Goal: Transaction & Acquisition: Purchase product/service

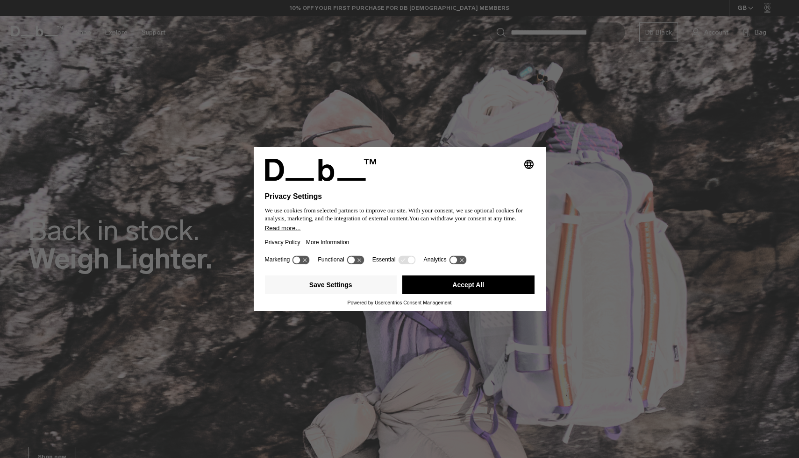
click at [473, 288] on button "Accept All" at bounding box center [468, 285] width 132 height 19
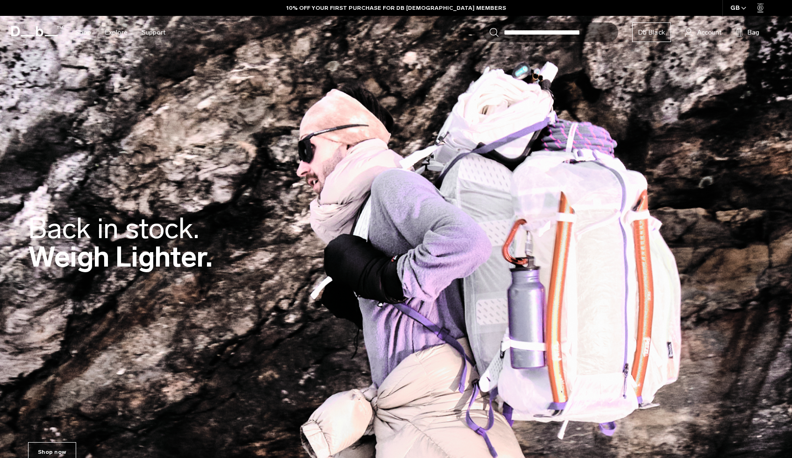
click at [479, 285] on div "Back in stock. Weigh Lighter." at bounding box center [396, 245] width 736 height 118
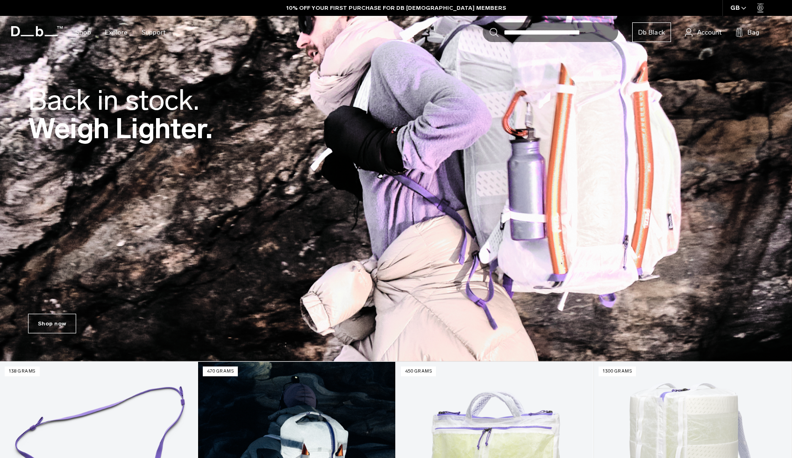
scroll to position [152, 0]
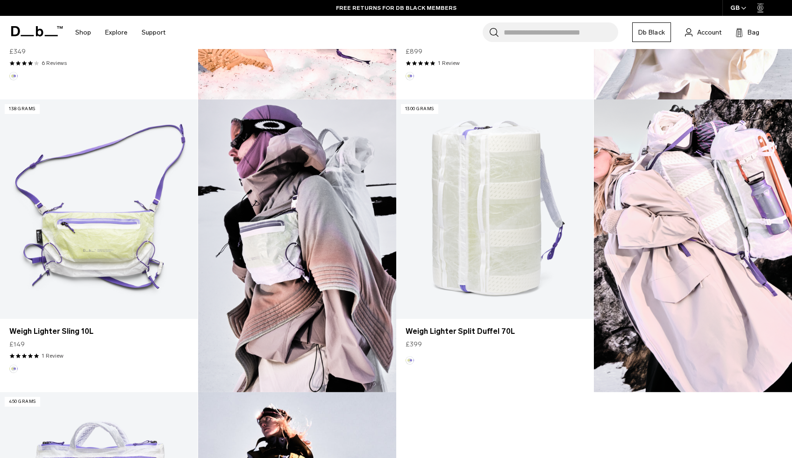
scroll to position [524, 0]
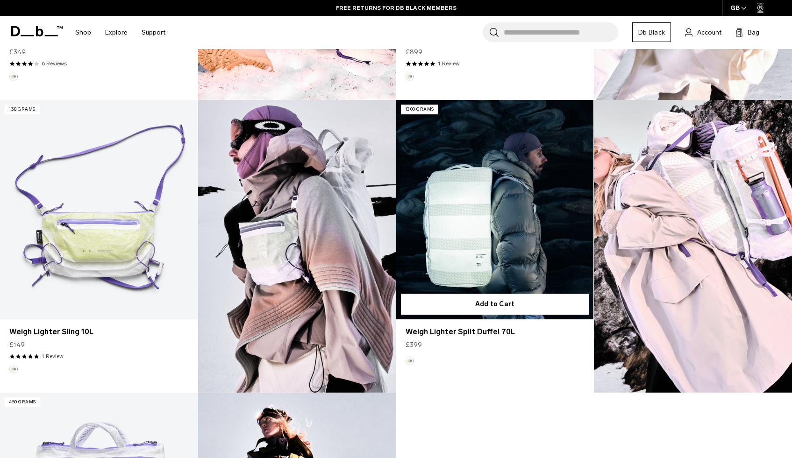
click at [460, 235] on link "Weigh Lighter Split Duffel 70L" at bounding box center [495, 210] width 198 height 220
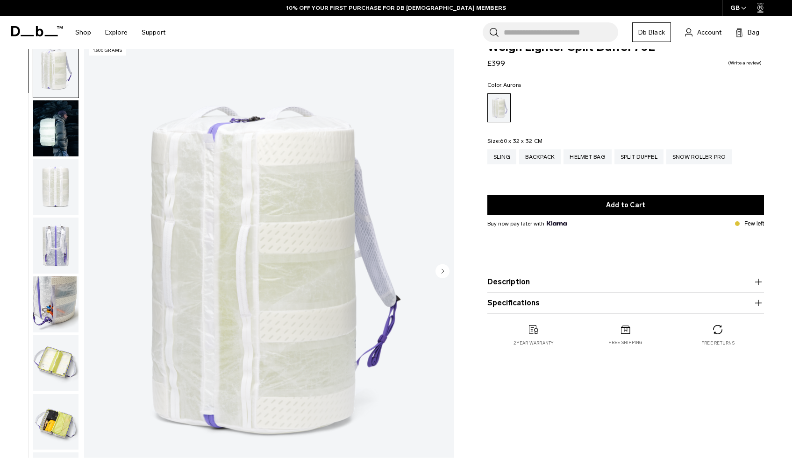
scroll to position [25, 0]
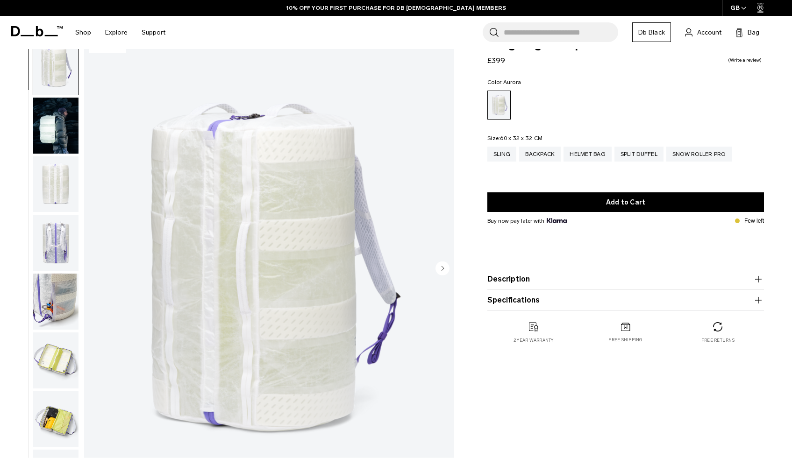
click at [75, 286] on img "button" at bounding box center [55, 302] width 45 height 56
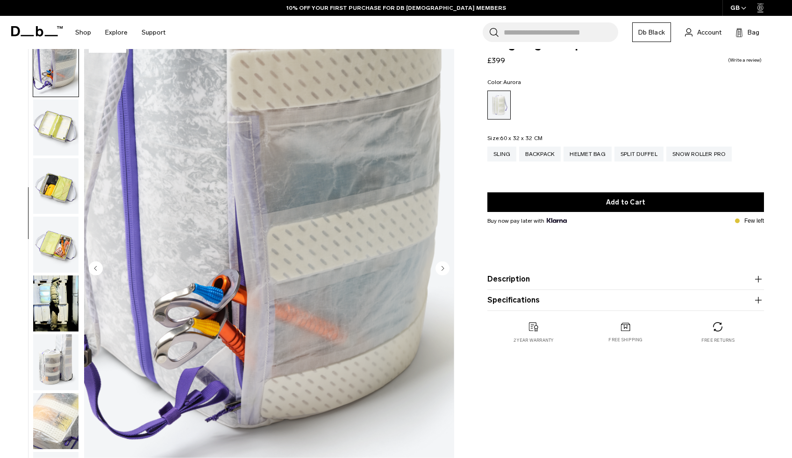
scroll to position [235, 0]
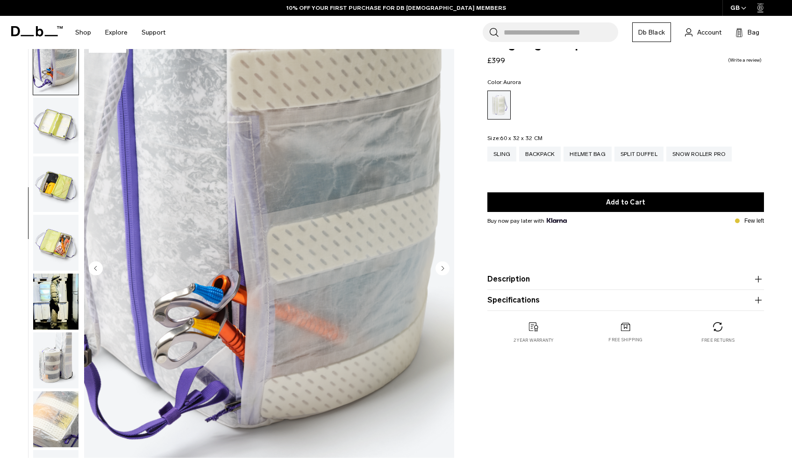
click at [68, 183] on img "button" at bounding box center [55, 184] width 45 height 56
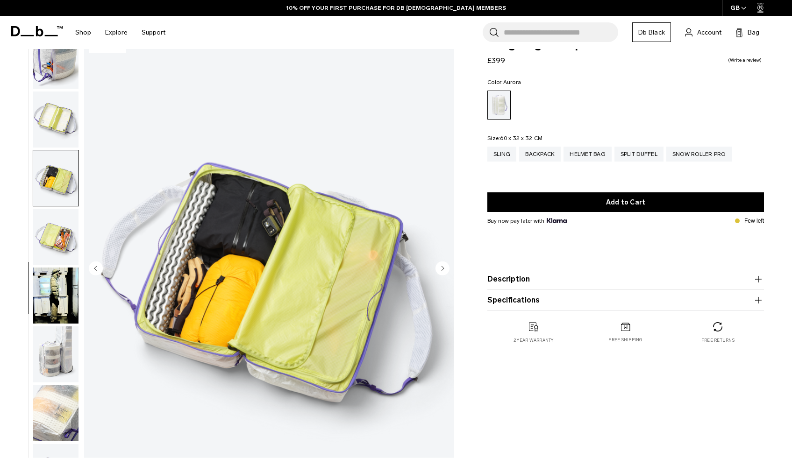
click at [64, 202] on img "button" at bounding box center [55, 178] width 45 height 56
click at [65, 223] on img "button" at bounding box center [55, 237] width 45 height 56
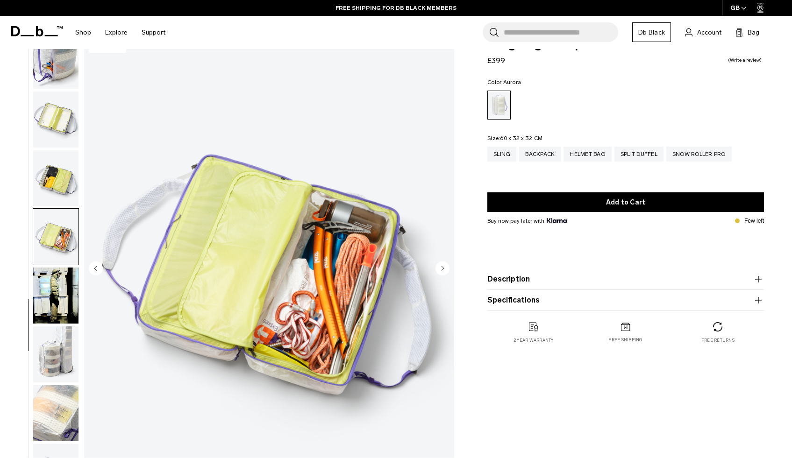
click at [60, 290] on img "button" at bounding box center [55, 296] width 45 height 56
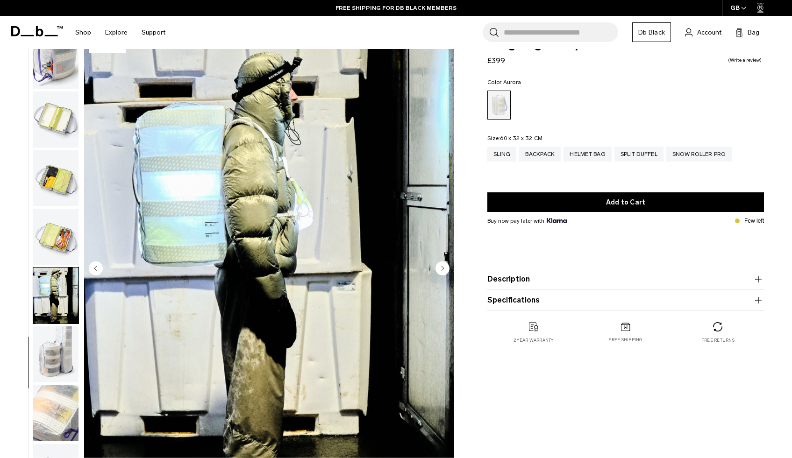
click at [60, 338] on img "button" at bounding box center [55, 355] width 45 height 56
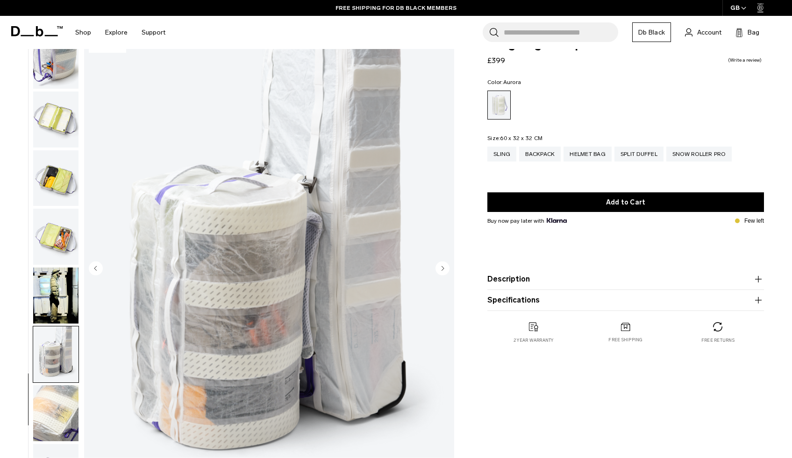
click at [57, 394] on img "button" at bounding box center [55, 413] width 45 height 56
